Goal: Task Accomplishment & Management: Manage account settings

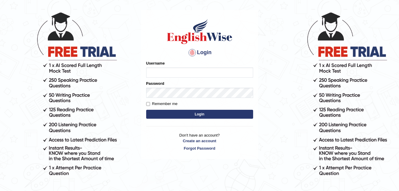
scroll to position [52, 0]
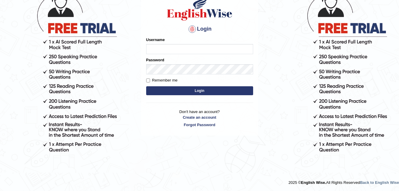
click at [169, 78] on label "Remember me" at bounding box center [162, 80] width 32 height 6
click at [150, 78] on input "Remember me" at bounding box center [148, 80] width 4 height 4
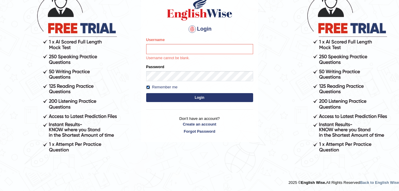
click at [149, 86] on input "Remember me" at bounding box center [148, 87] width 4 height 4
checkbox input "false"
click at [157, 46] on input "Username" at bounding box center [199, 49] width 107 height 10
type input "[PERSON_NAME]"
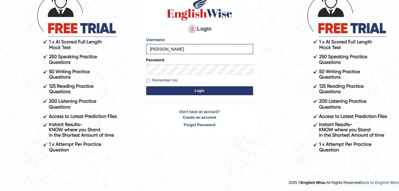
click at [157, 79] on label "Remember me" at bounding box center [162, 80] width 32 height 6
click at [150, 79] on input "Remember me" at bounding box center [148, 80] width 4 height 4
checkbox input "false"
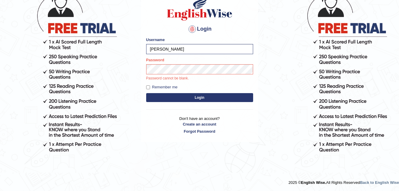
click at [197, 94] on button "Login" at bounding box center [199, 97] width 107 height 9
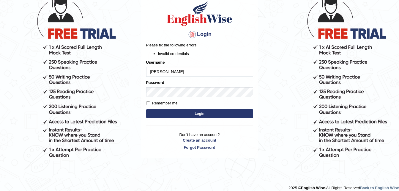
scroll to position [52, 0]
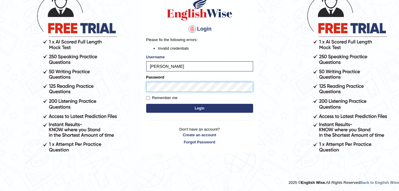
click at [146, 104] on button "Login" at bounding box center [199, 108] width 107 height 9
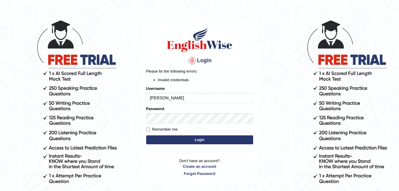
scroll to position [52, 0]
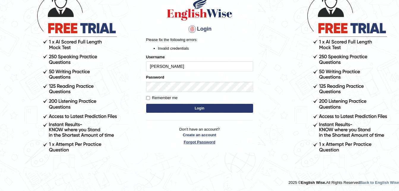
click at [192, 141] on link "Forgot Password" at bounding box center [199, 142] width 107 height 6
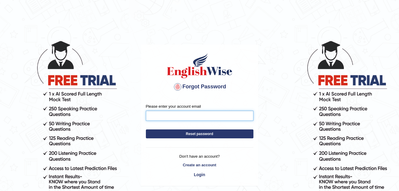
click at [192, 117] on input "Please enter your account email" at bounding box center [200, 116] width 108 height 10
type input "sravani.korlapati123@gmail.com"
